Goal: Navigation & Orientation: Understand site structure

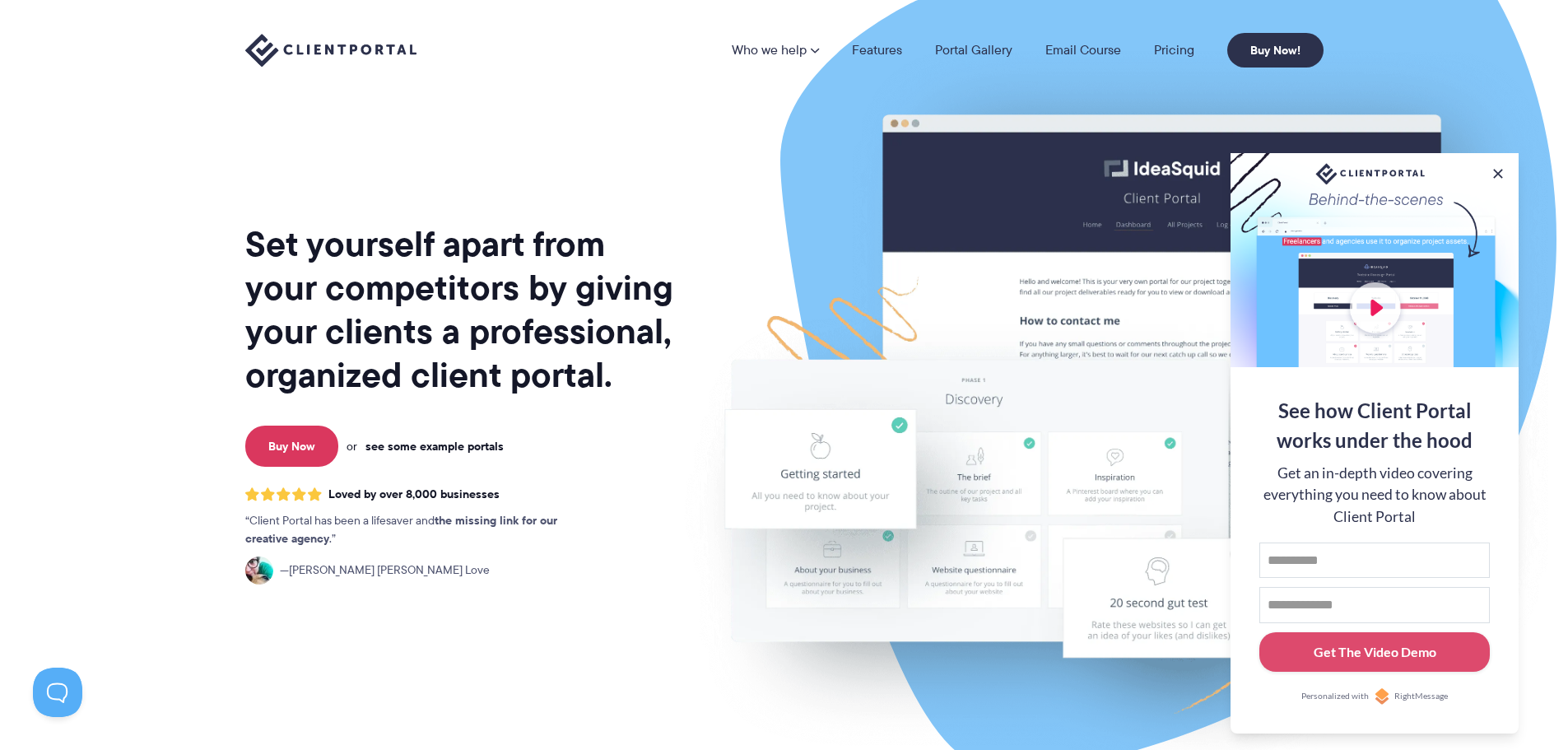
click at [471, 441] on link "see some example portals" at bounding box center [434, 446] width 138 height 15
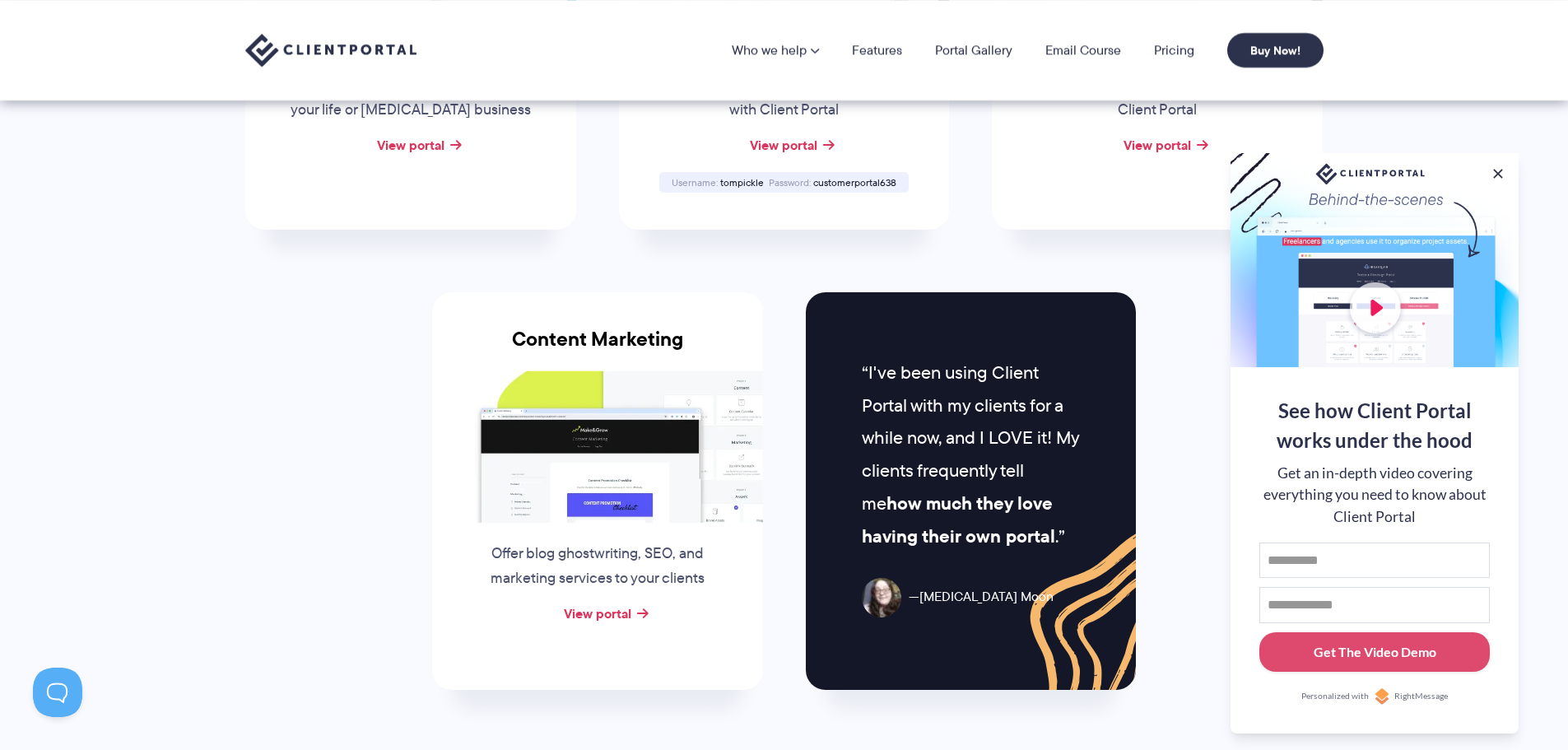
scroll to position [1152, 0]
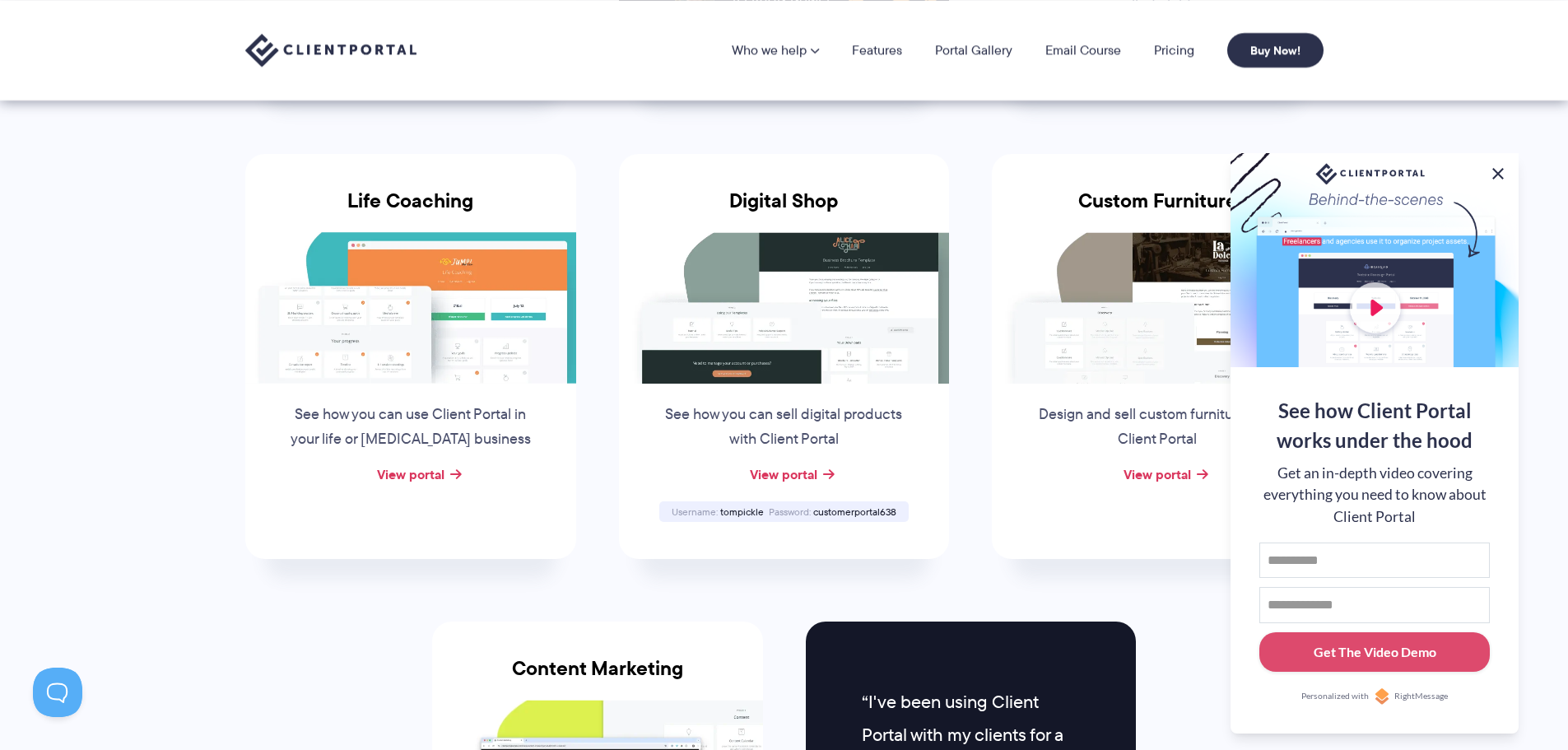
click at [1492, 168] on button at bounding box center [1498, 173] width 20 height 20
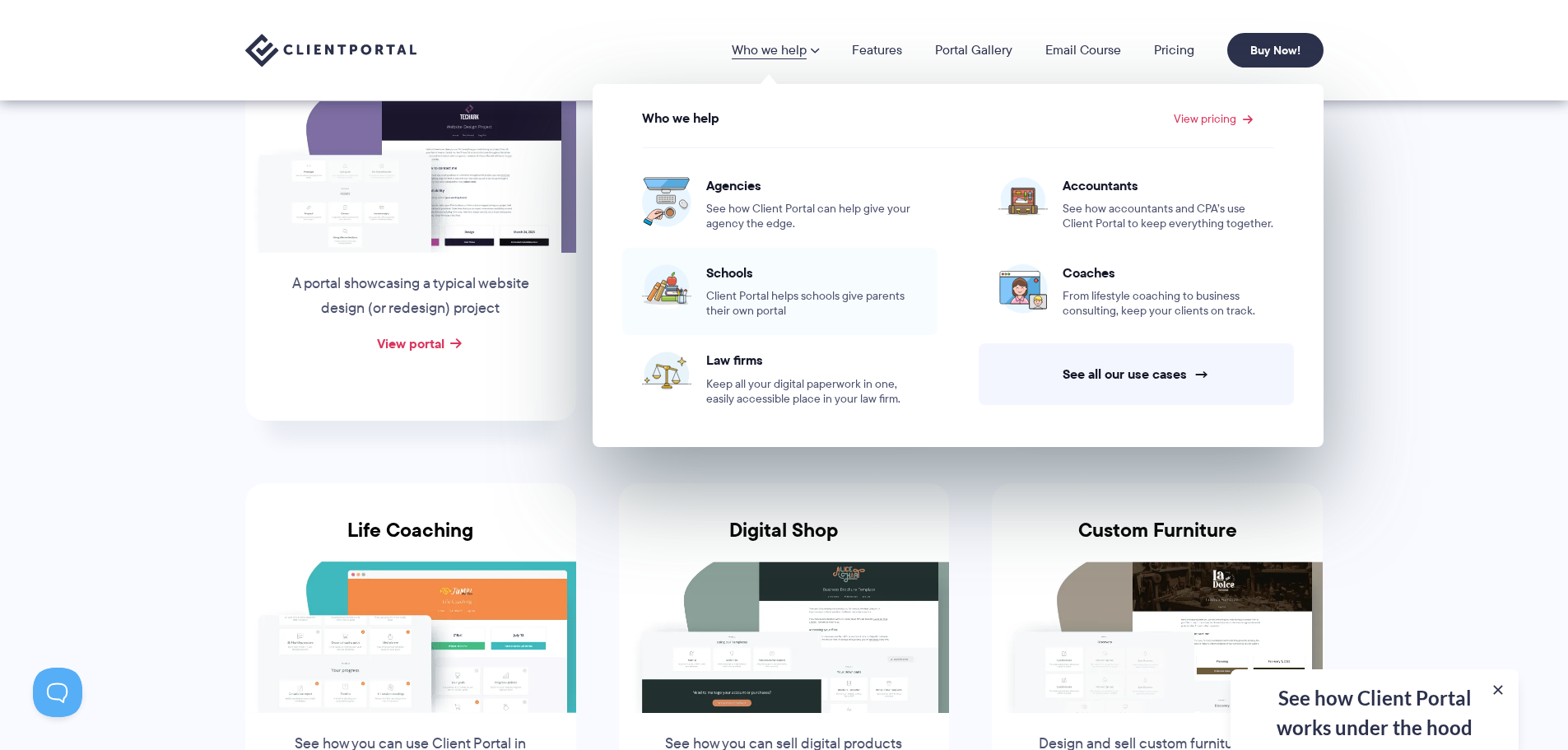
scroll to position [0, 0]
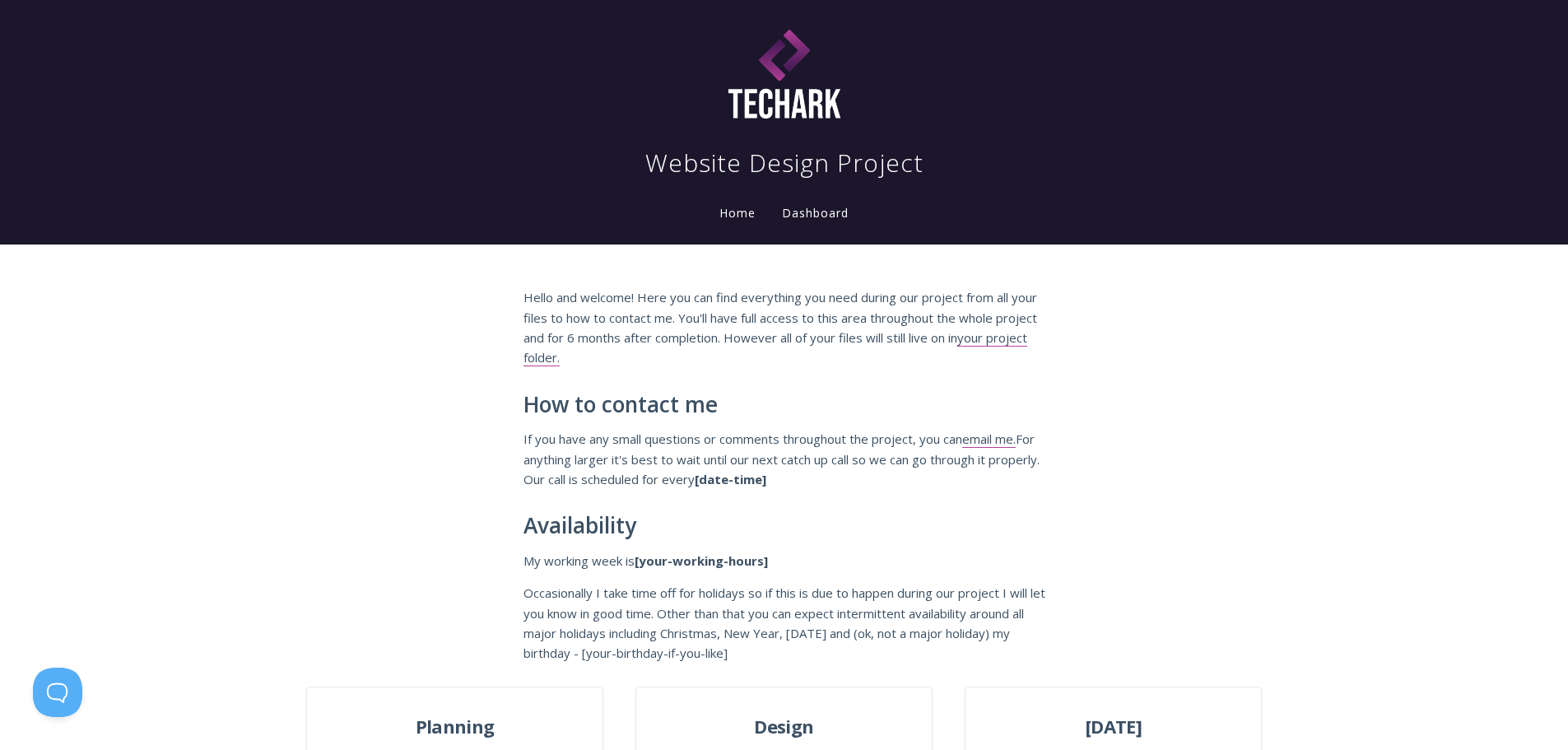
click at [811, 215] on link "Dashboard" at bounding box center [814, 213] width 73 height 18
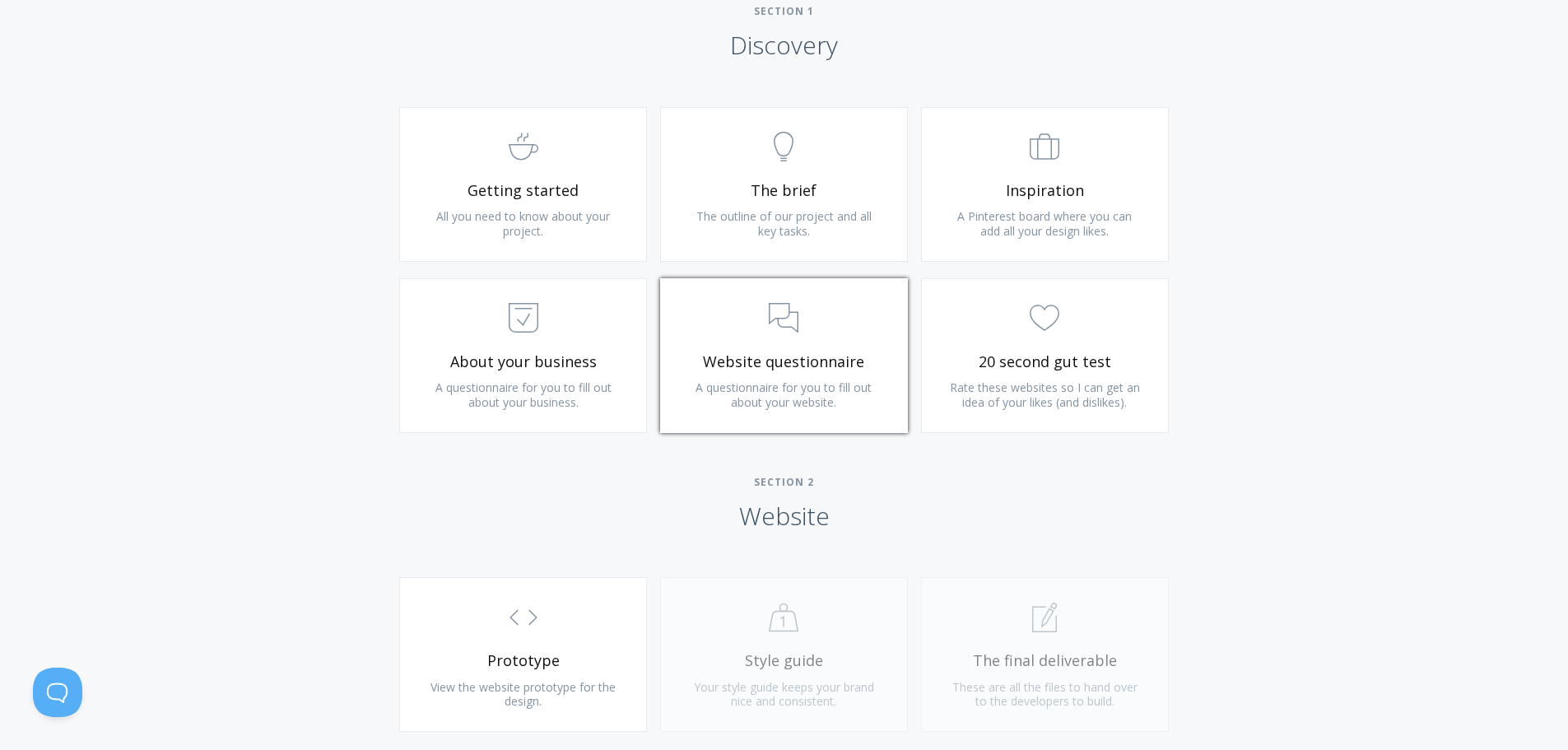
click at [756, 314] on span ".st0{fill:none;stroke:#000000;stroke-width:2;stroke-miterlimit:10;} 3. Communic…" at bounding box center [784, 319] width 196 height 51
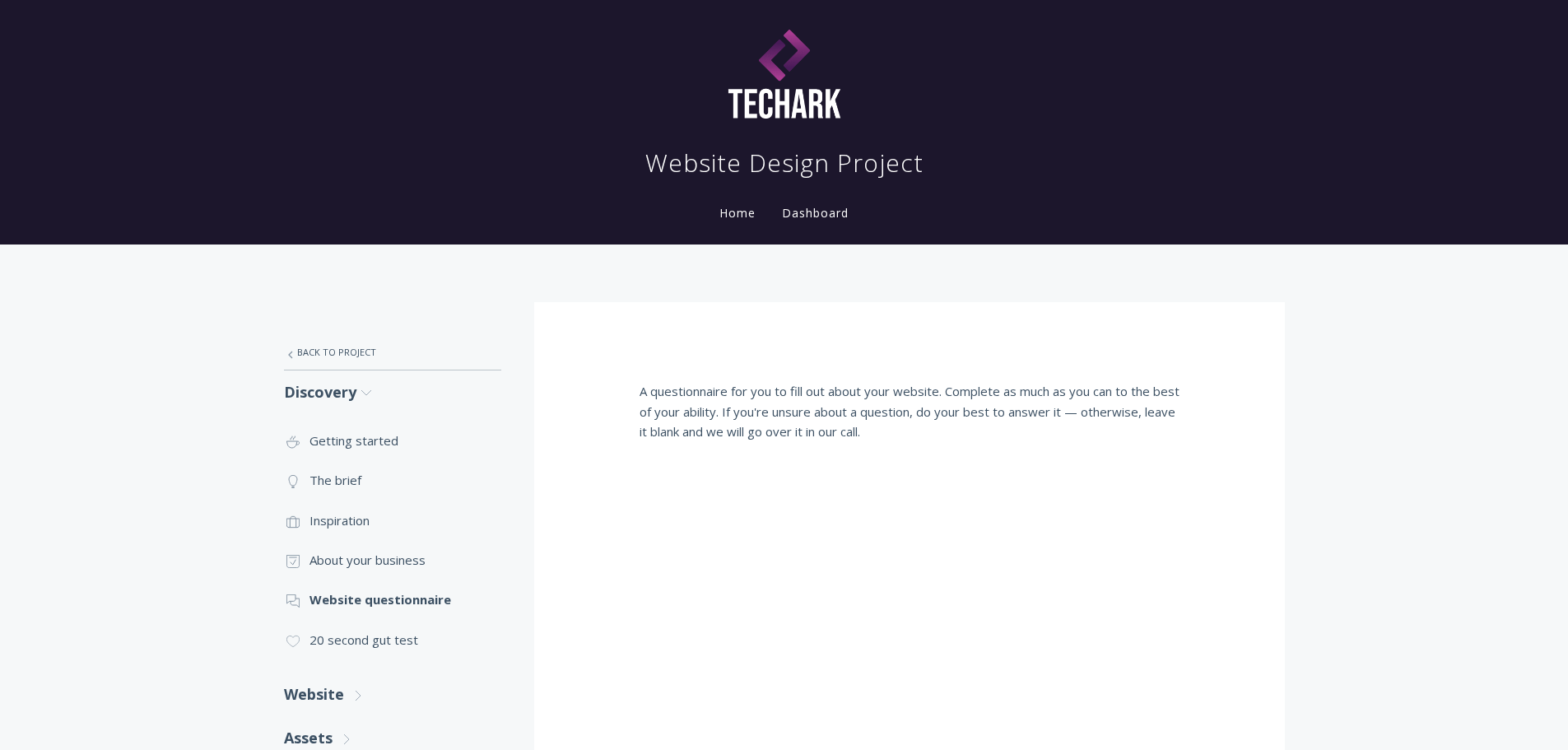
click at [802, 57] on img at bounding box center [784, 76] width 222 height 107
click at [742, 211] on link "Home" at bounding box center [737, 213] width 43 height 15
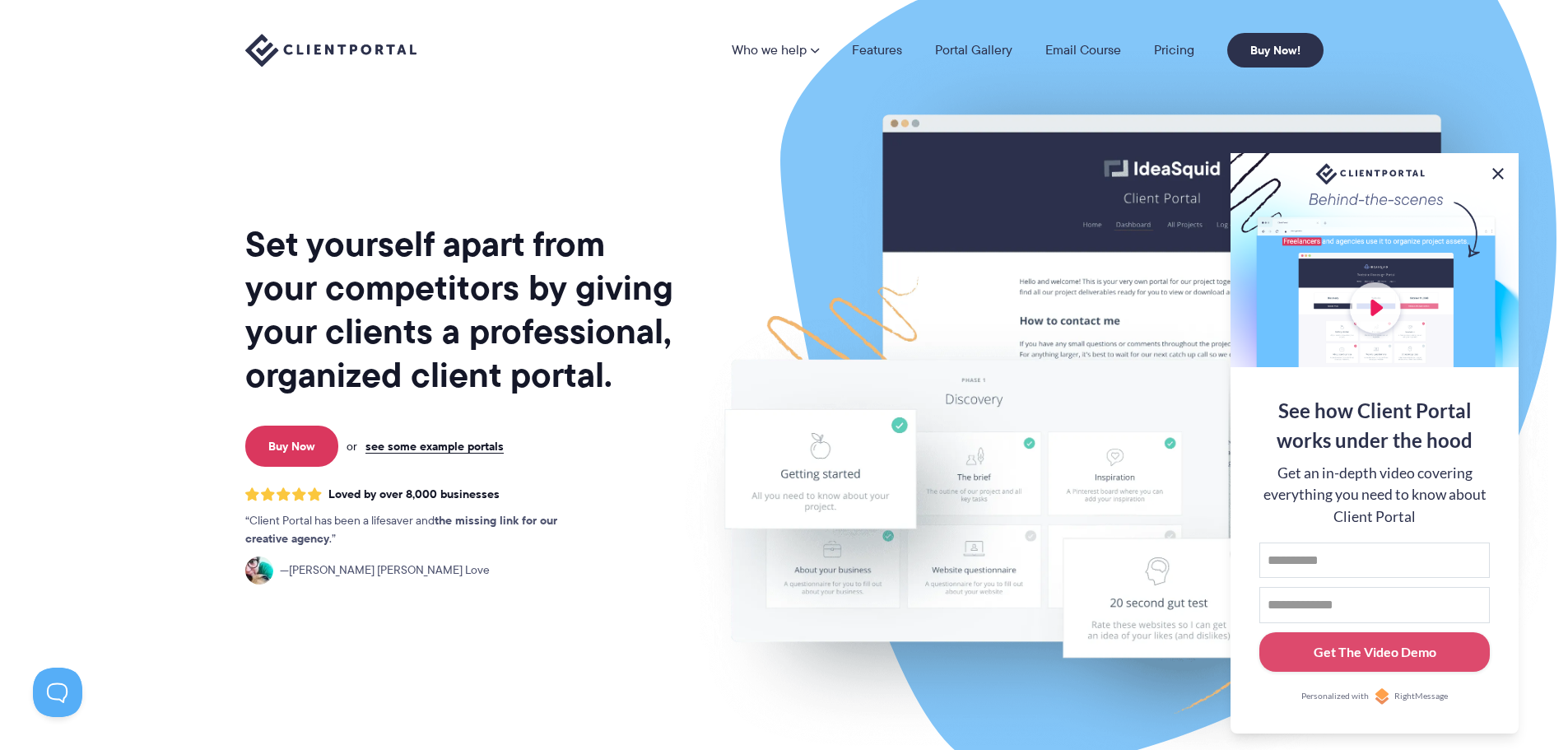
click at [1501, 170] on button at bounding box center [1498, 173] width 20 height 20
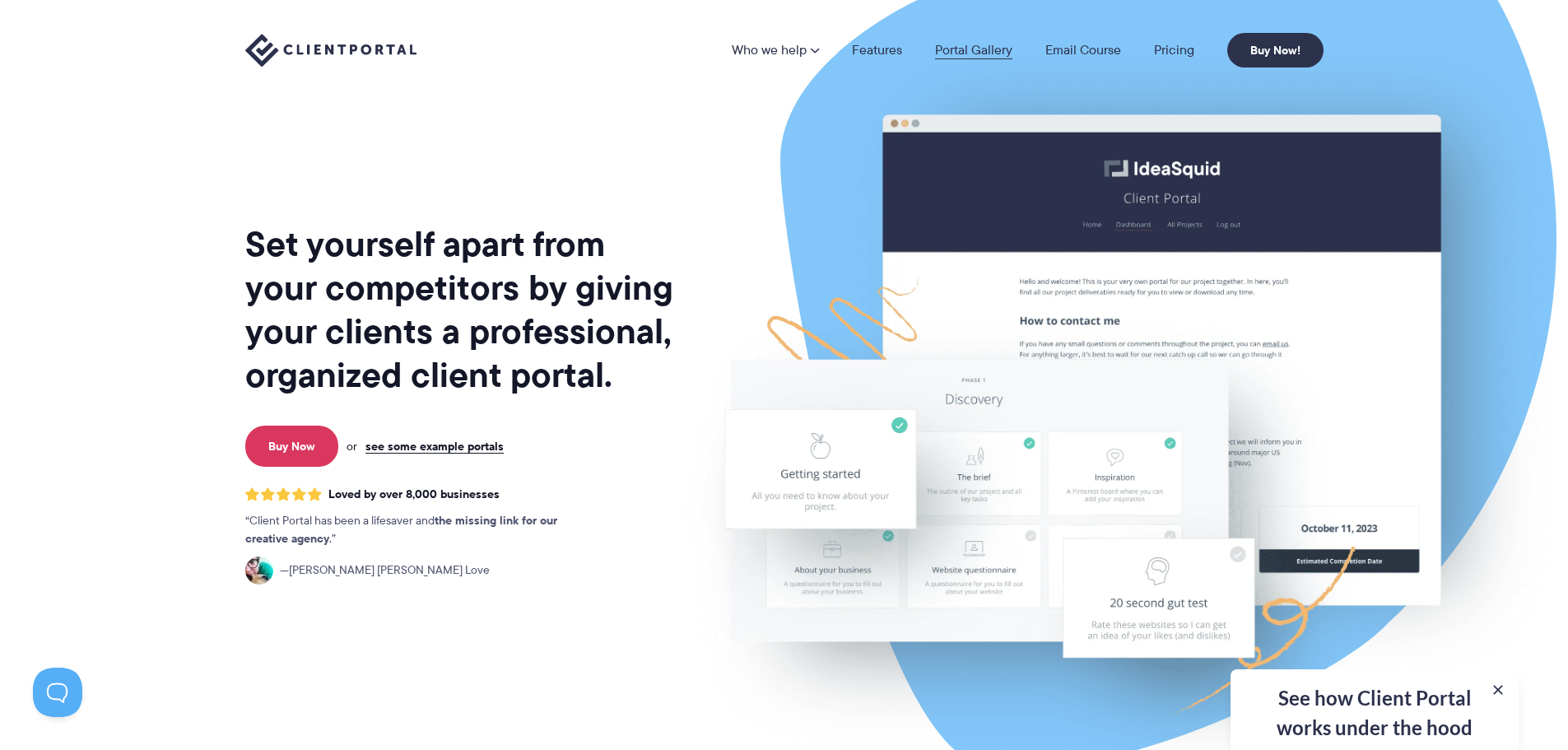
click at [963, 49] on link "Portal Gallery" at bounding box center [974, 50] width 77 height 13
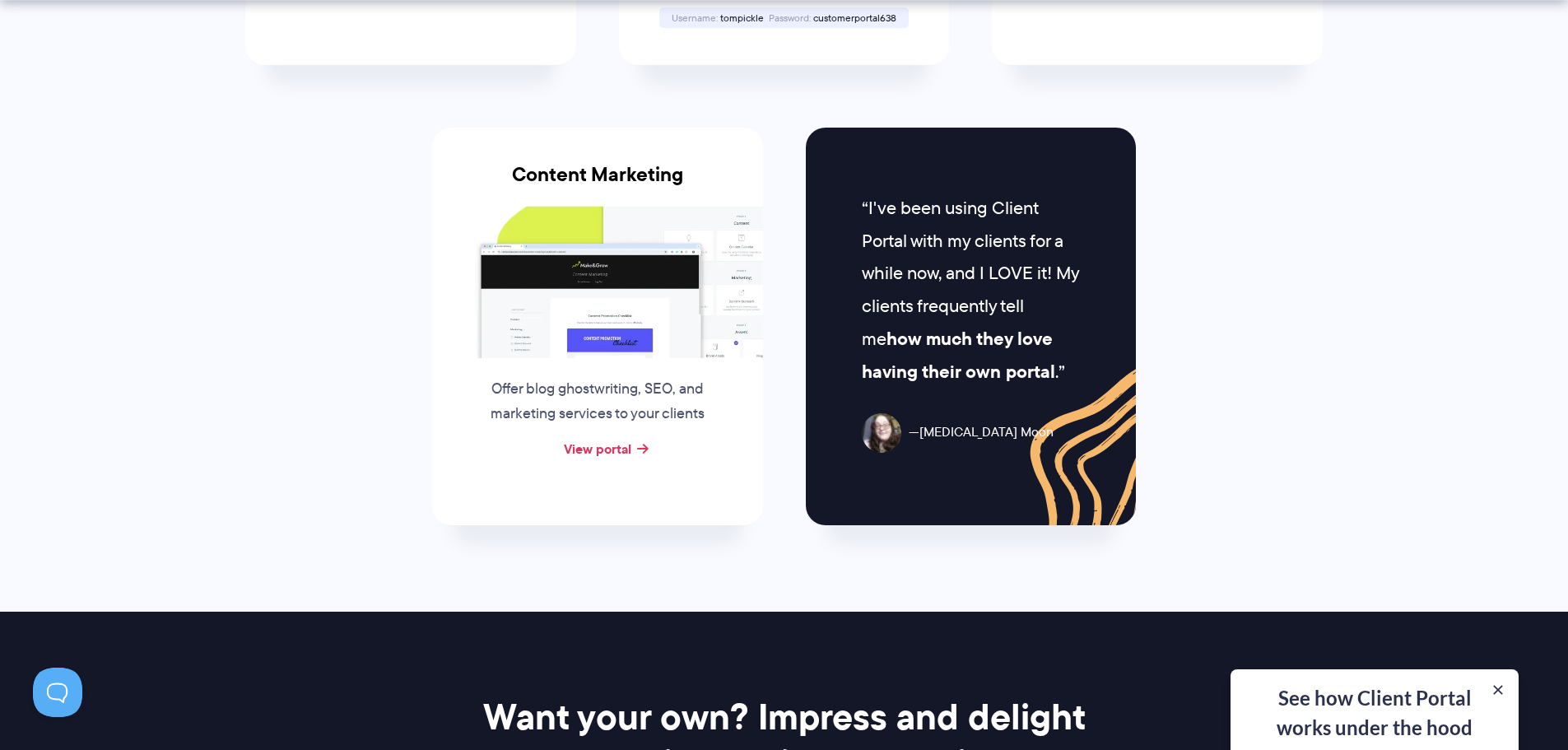
scroll to position [2398, 0]
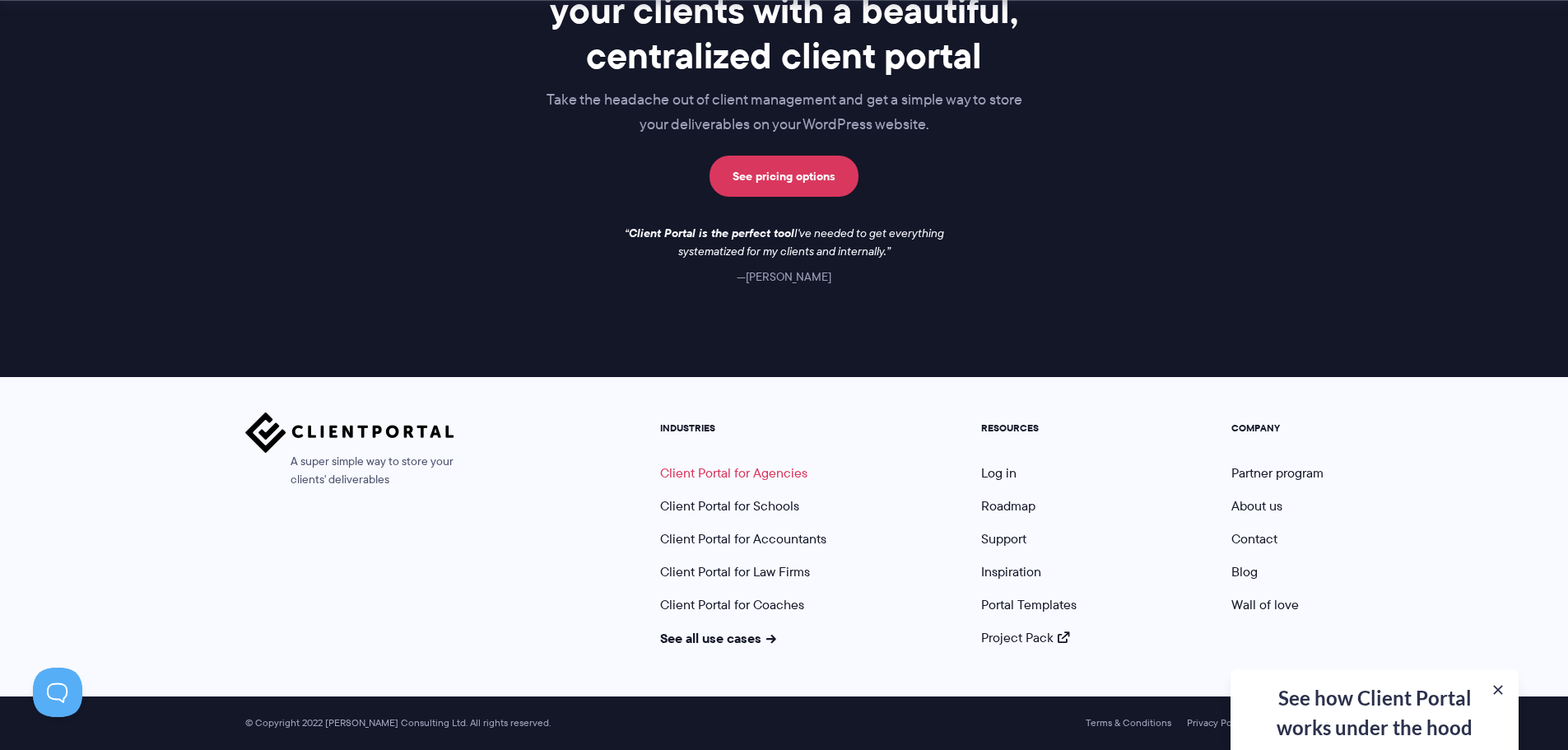
click at [785, 474] on link "Client Portal for Agencies" at bounding box center [734, 473] width 147 height 19
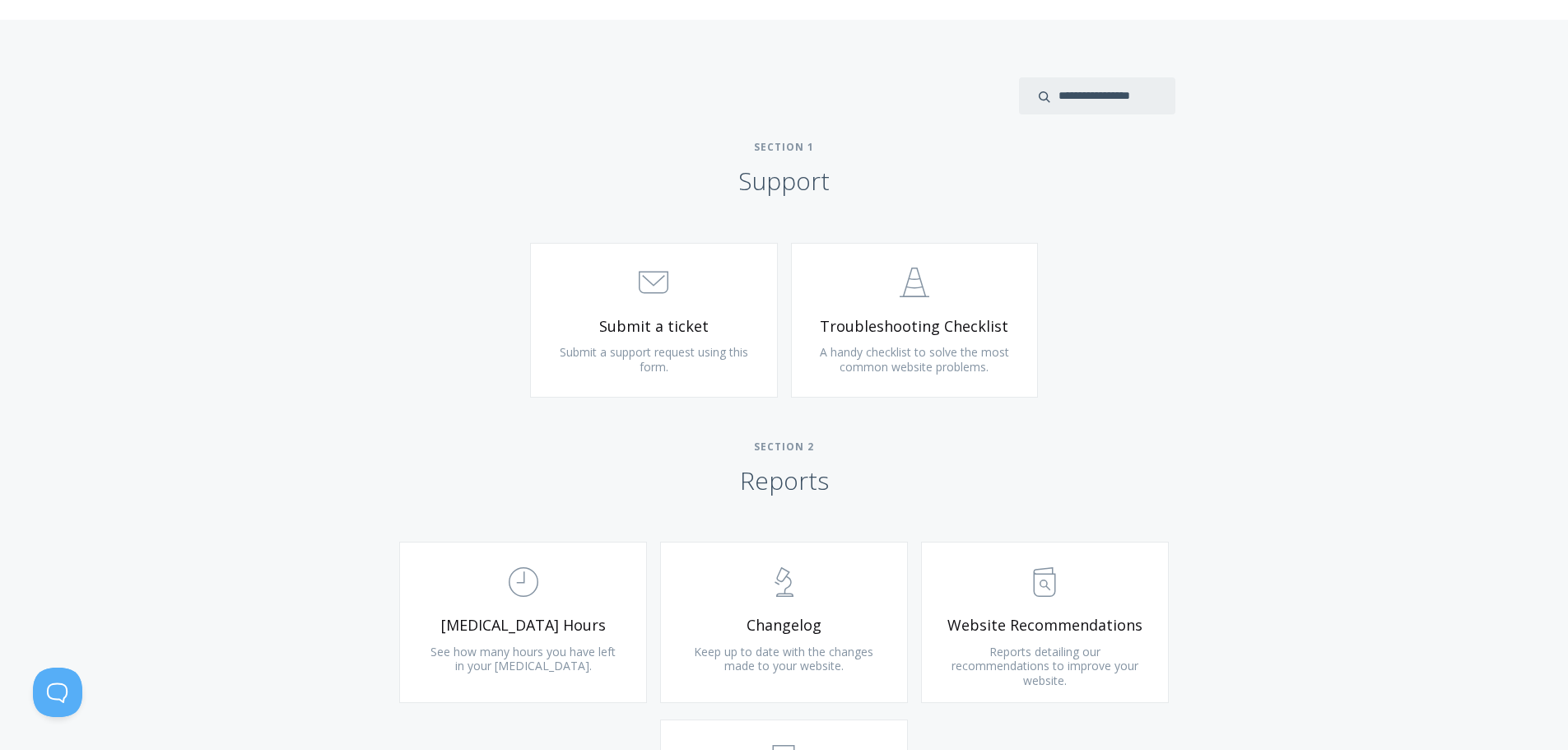
scroll to position [823, 0]
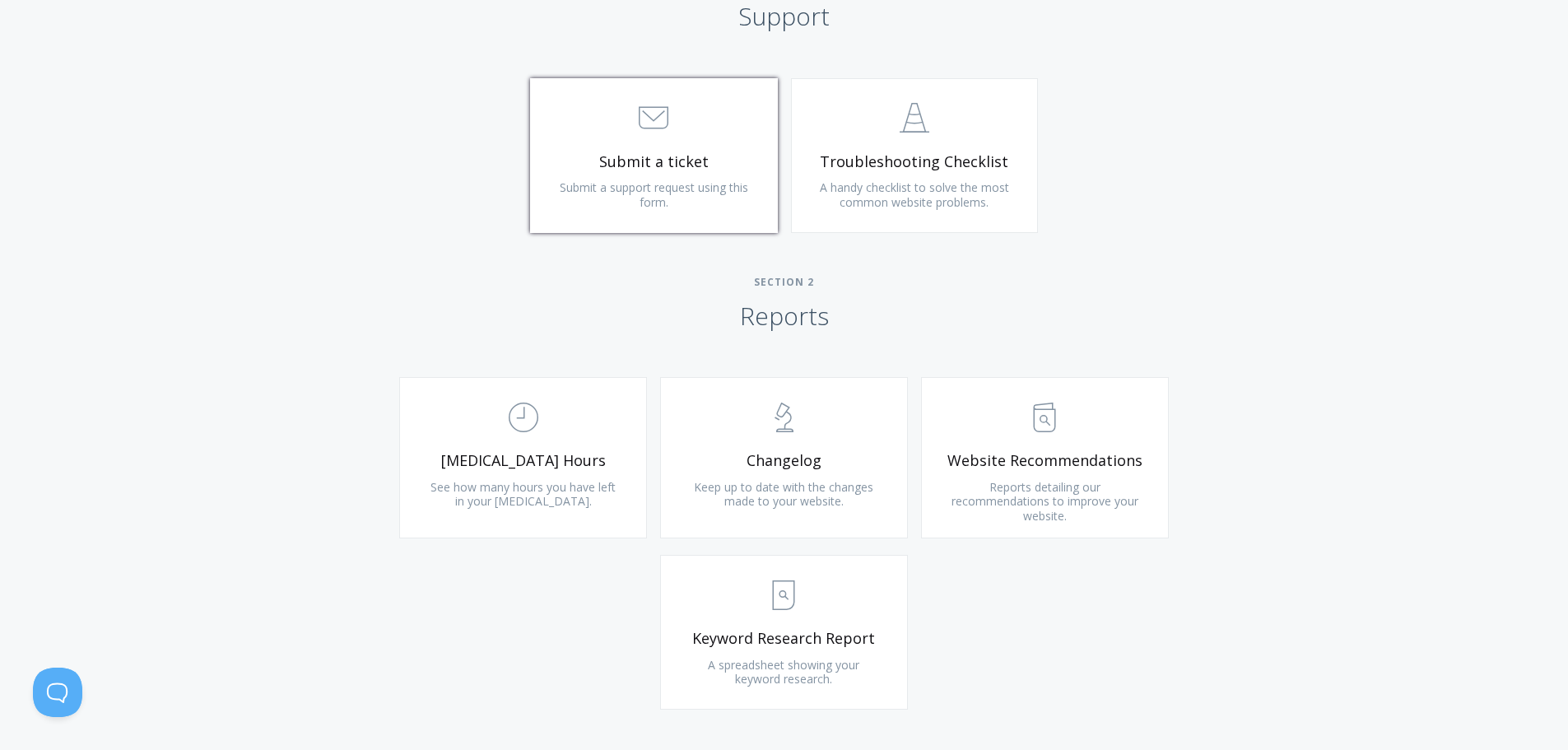
click at [687, 165] on span "Submit a ticket" at bounding box center [653, 162] width 196 height 19
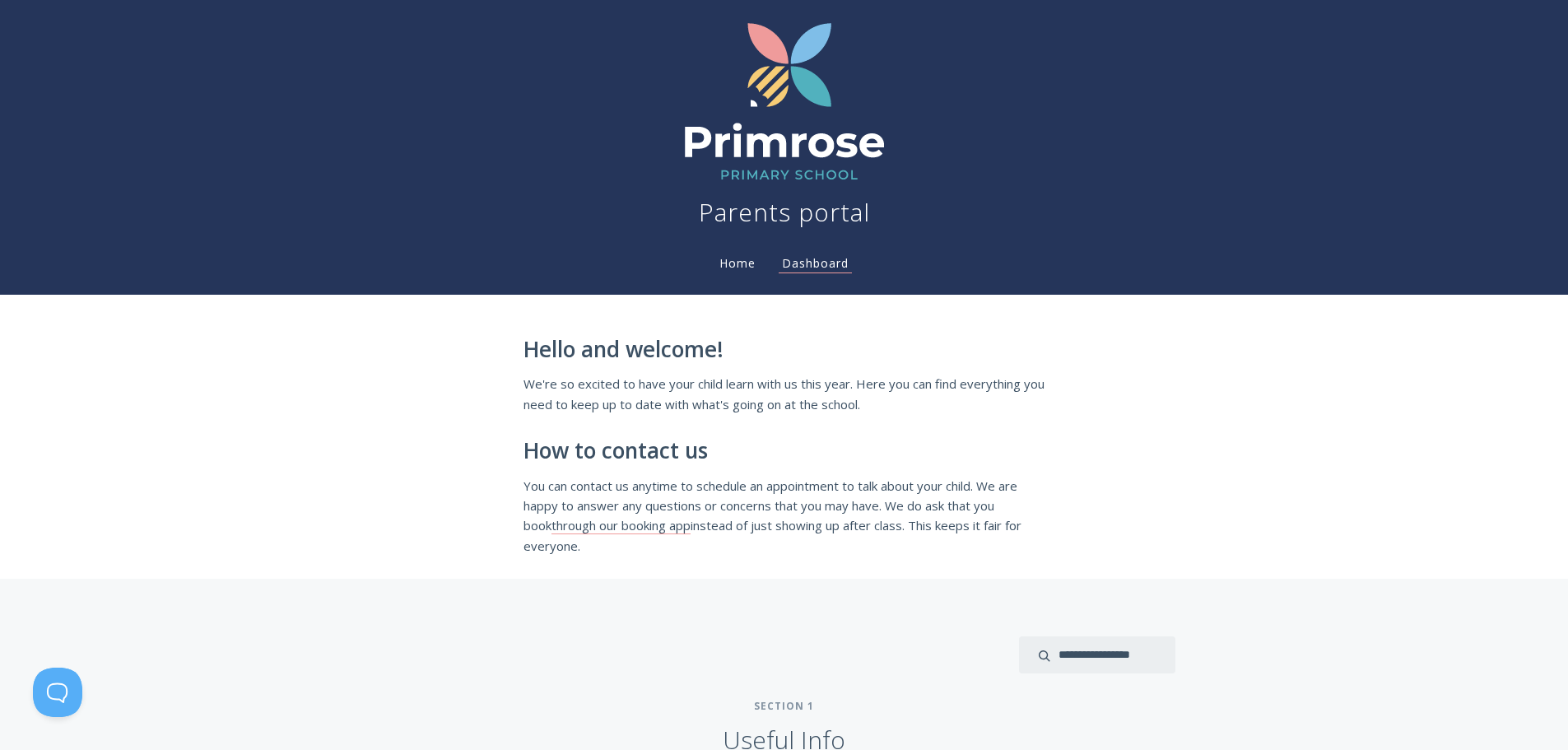
click at [722, 271] on li "Home" at bounding box center [737, 258] width 63 height 33
click at [736, 265] on link "Home" at bounding box center [737, 263] width 43 height 15
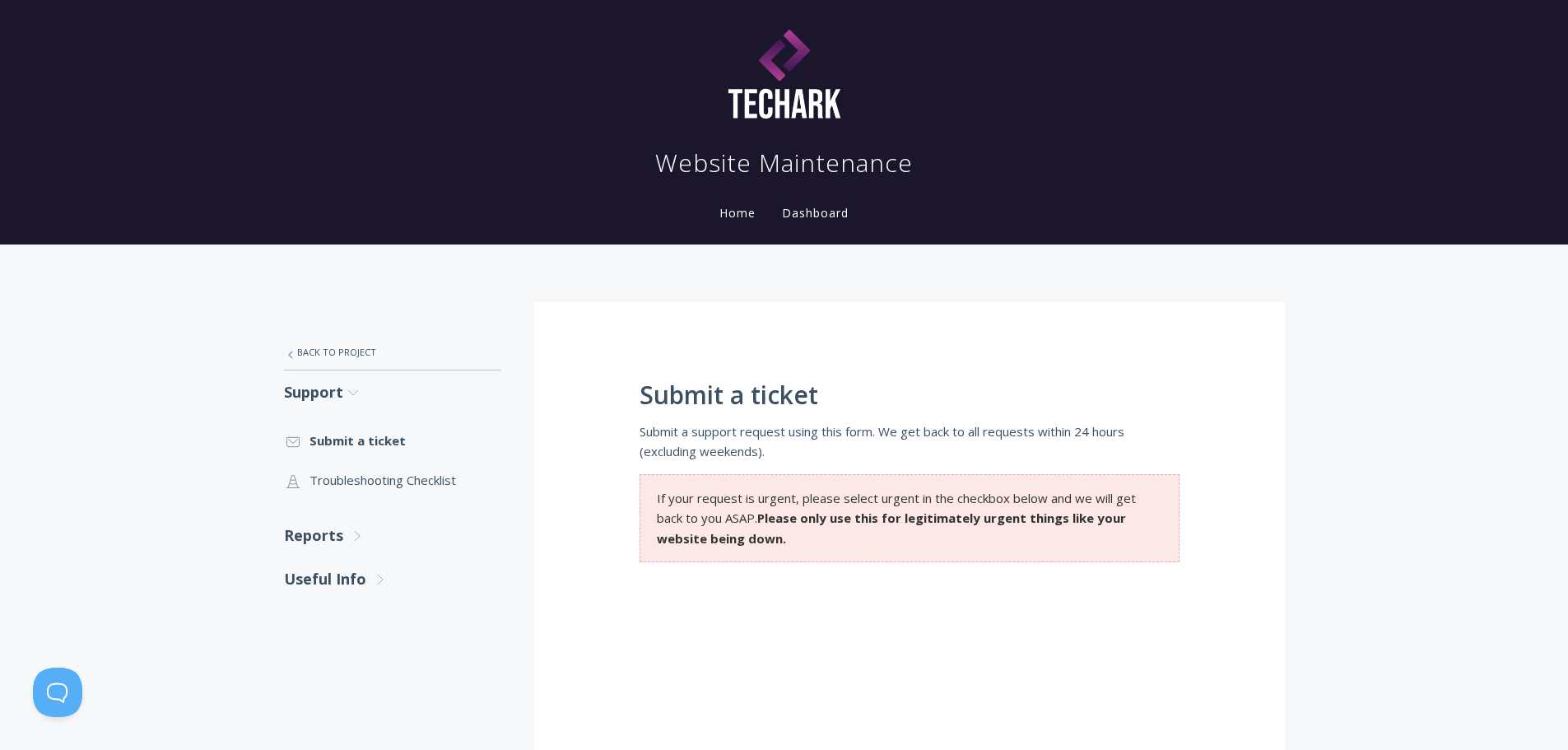
click at [734, 87] on img at bounding box center [784, 76] width 222 height 107
click at [369, 465] on link ".st0{fill:none;stroke:#000000;stroke-width:2;stroke-miterlimit:10;} Untitled-24…" at bounding box center [392, 480] width 217 height 39
click at [336, 344] on link ".st0{fill:none;stroke:#000000;stroke-width:2;stroke-miterlimit:10;} Untitled-27…" at bounding box center [392, 352] width 217 height 34
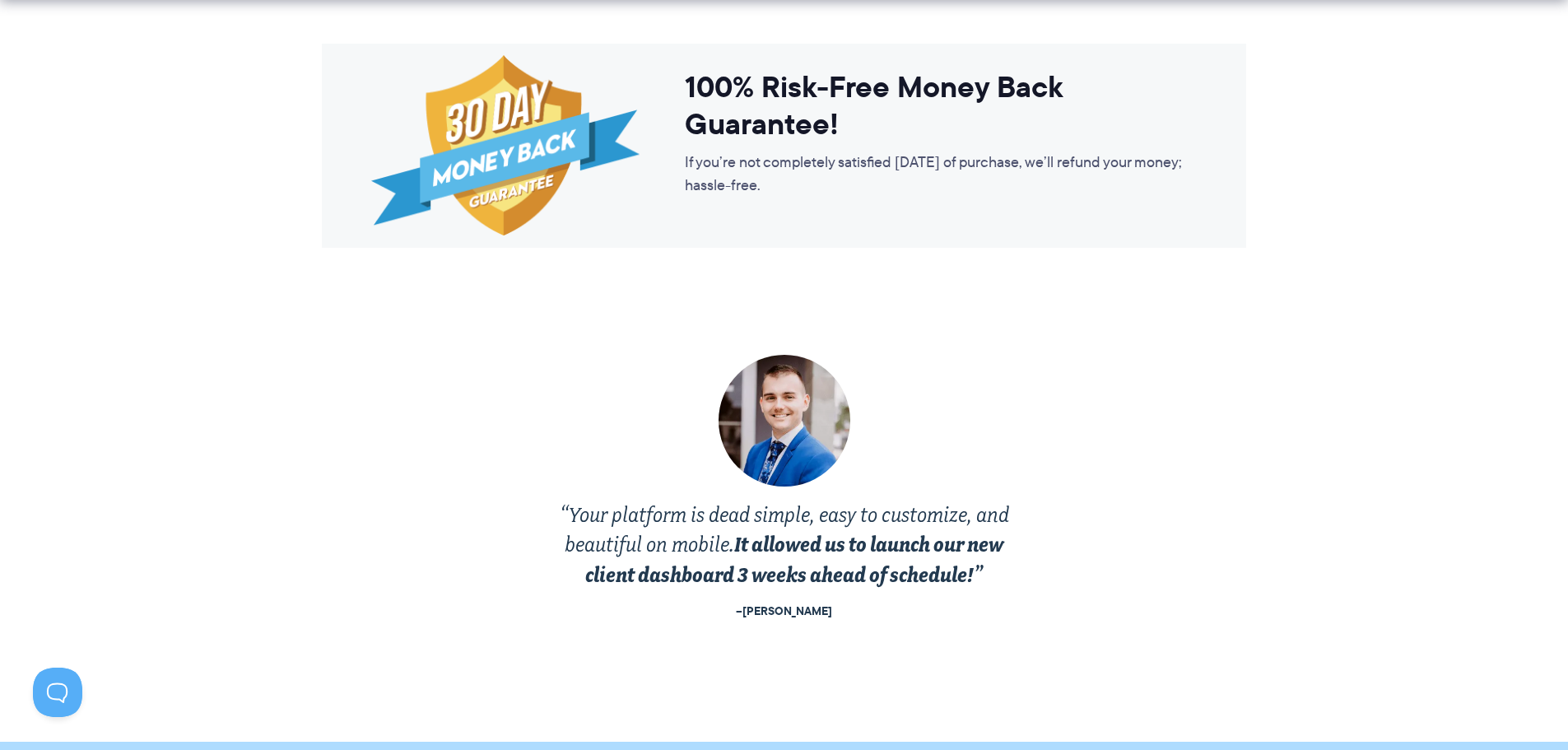
scroll to position [3801, 0]
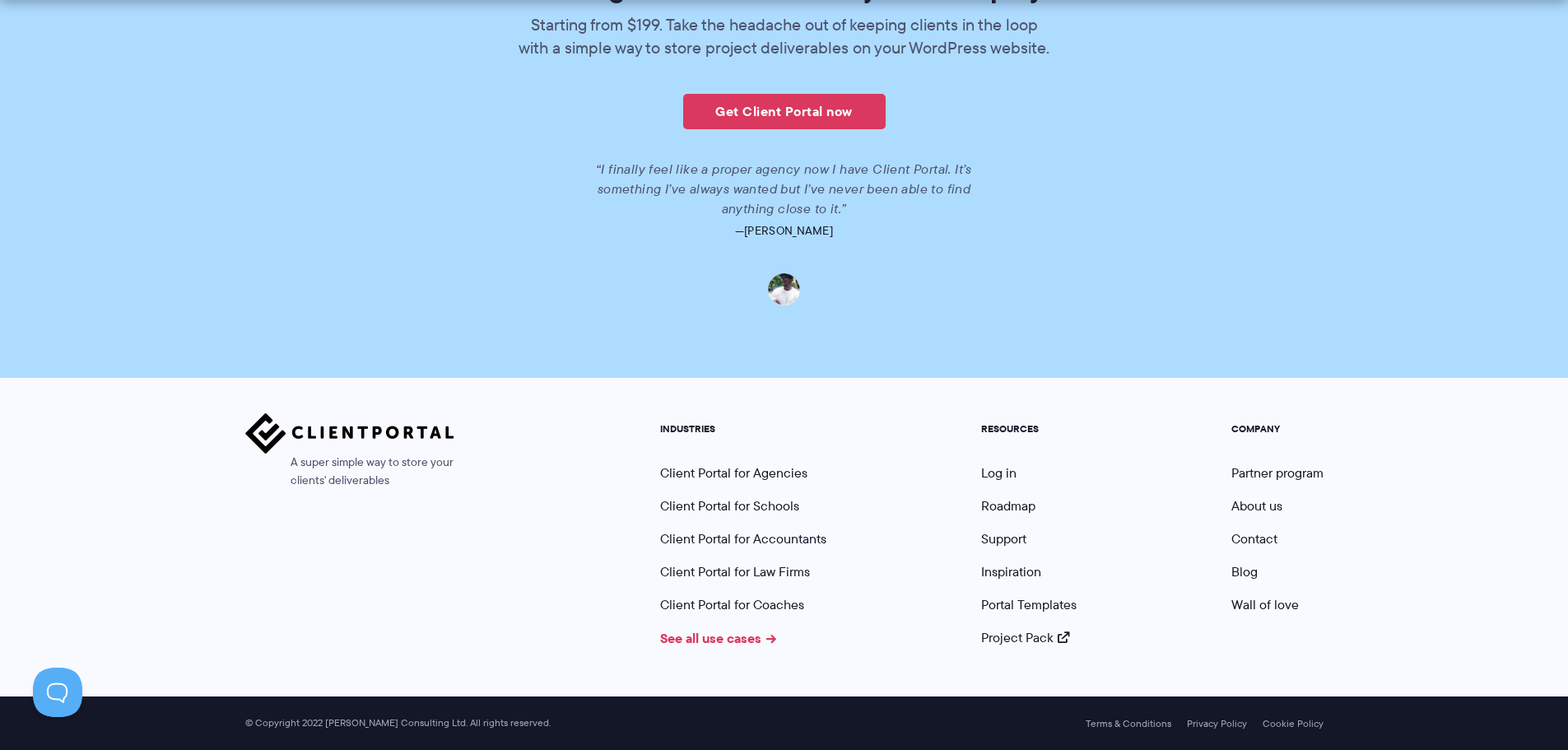
click at [752, 644] on link "See all use cases" at bounding box center [718, 638] width 117 height 20
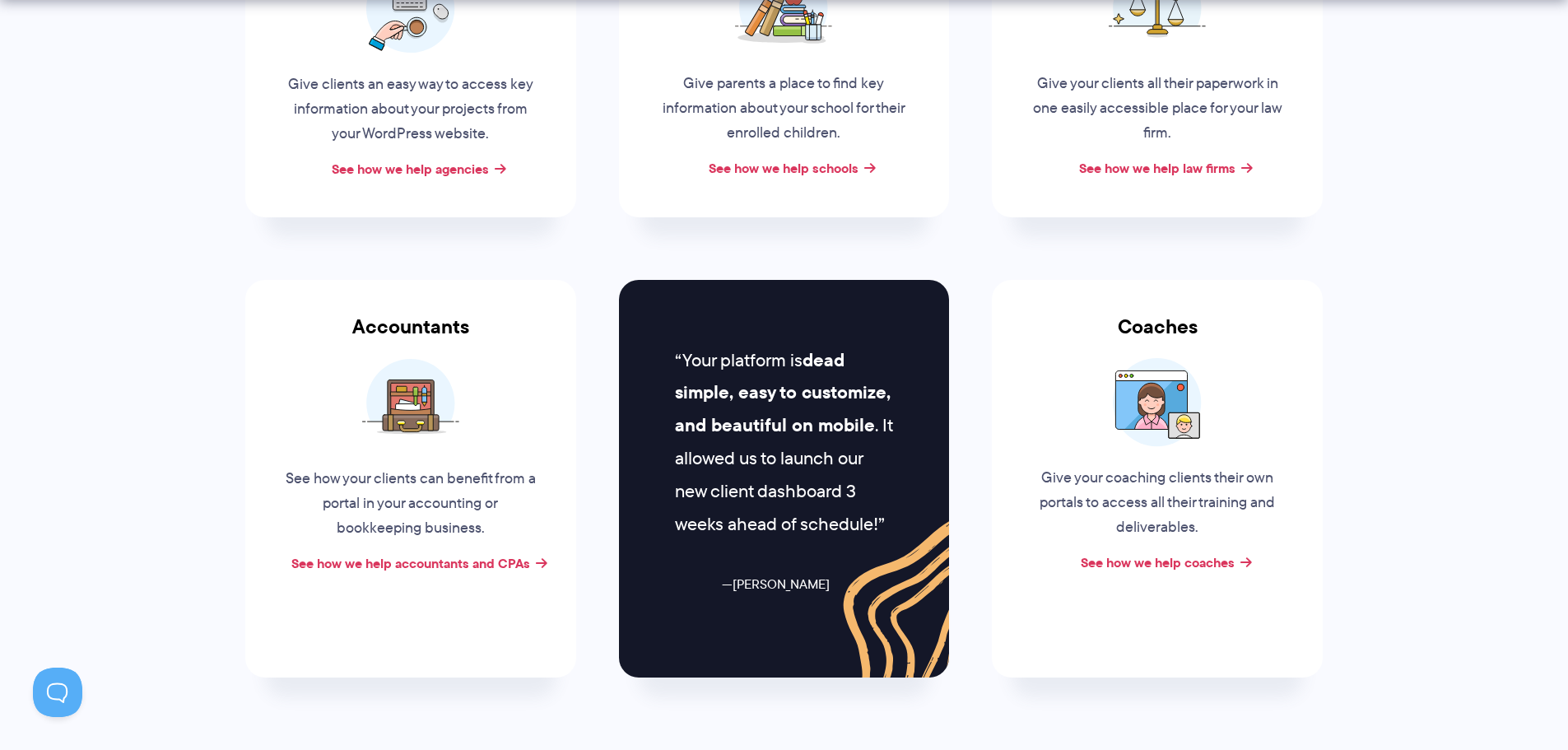
scroll to position [329, 0]
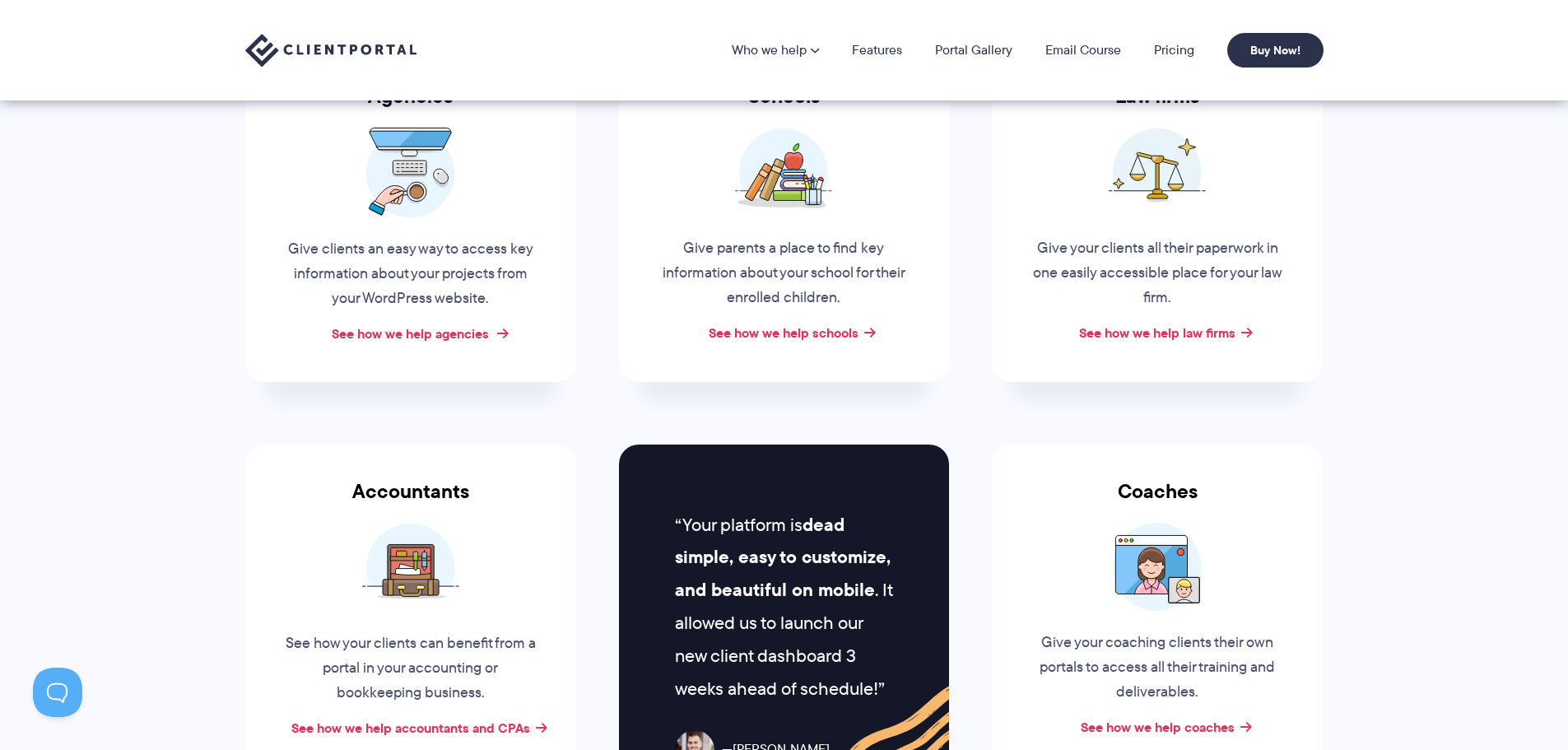
drag, startPoint x: 464, startPoint y: 328, endPoint x: 524, endPoint y: 333, distance: 60.2
click at [463, 331] on link "See how we help agencies" at bounding box center [410, 333] width 157 height 20
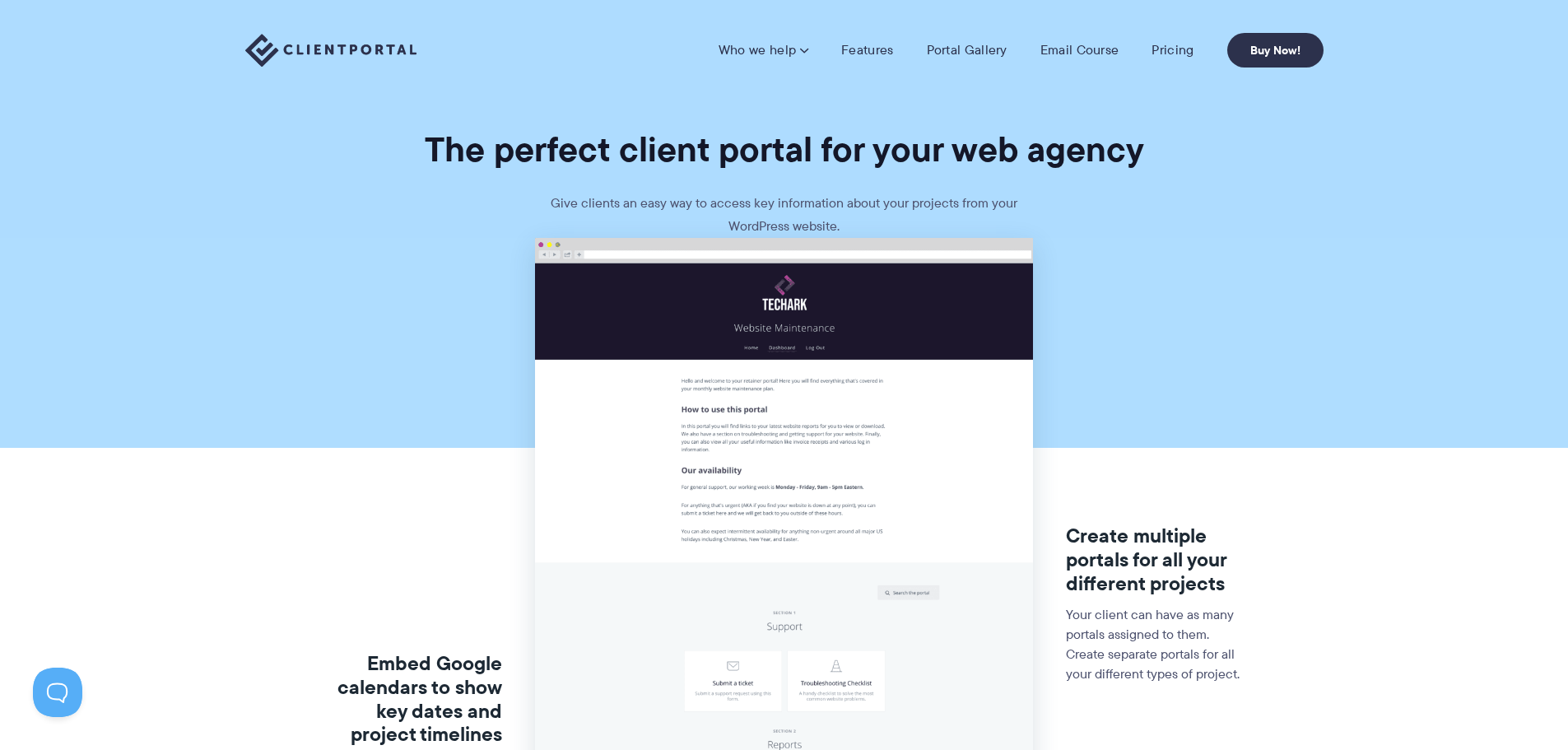
click at [431, 209] on section "The perfect client portal for your web agency Give clients an easy way to acces…" at bounding box center [784, 118] width 1568 height 237
click at [298, 49] on img at bounding box center [331, 50] width 171 height 33
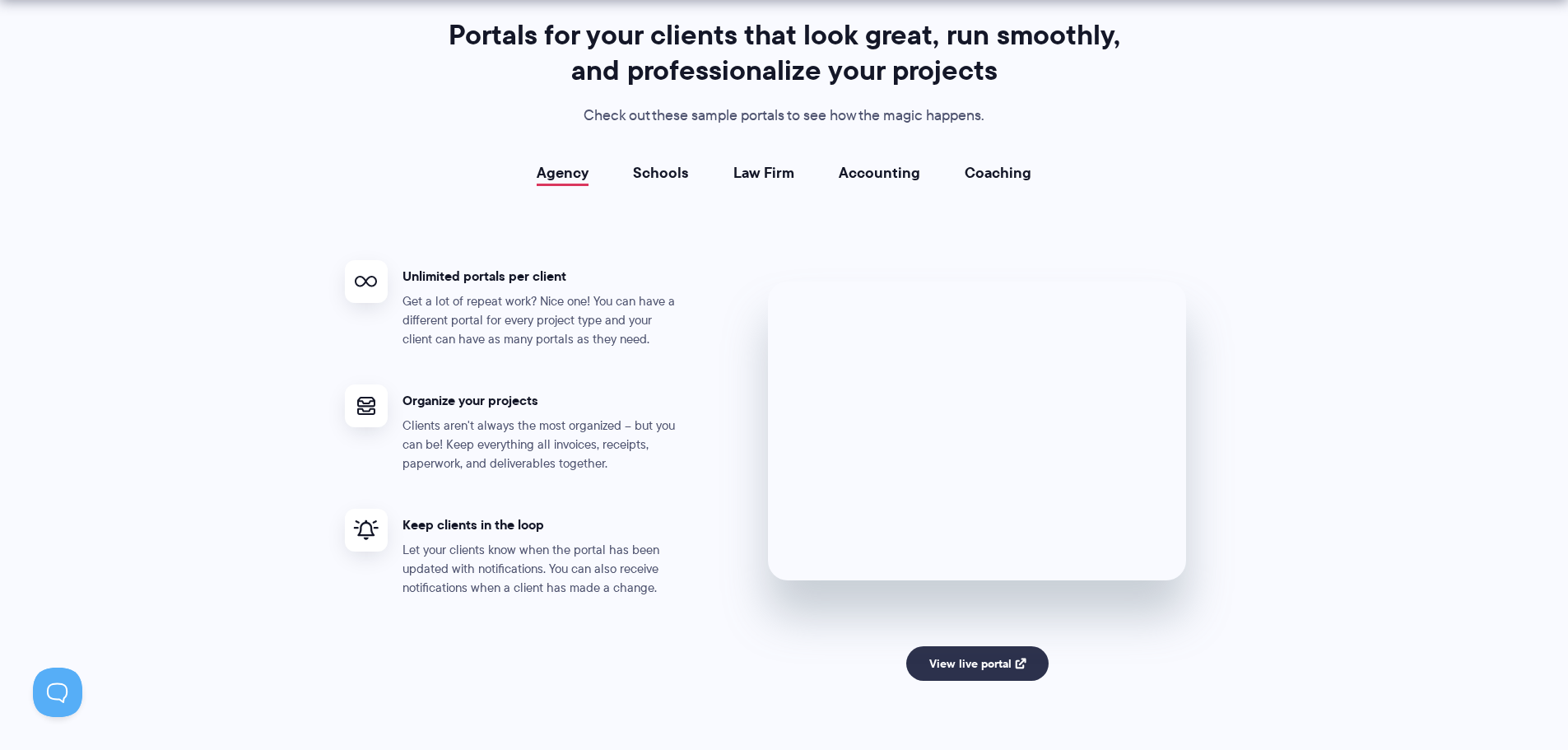
scroll to position [3621, 0]
